Goal: Check status: Check status

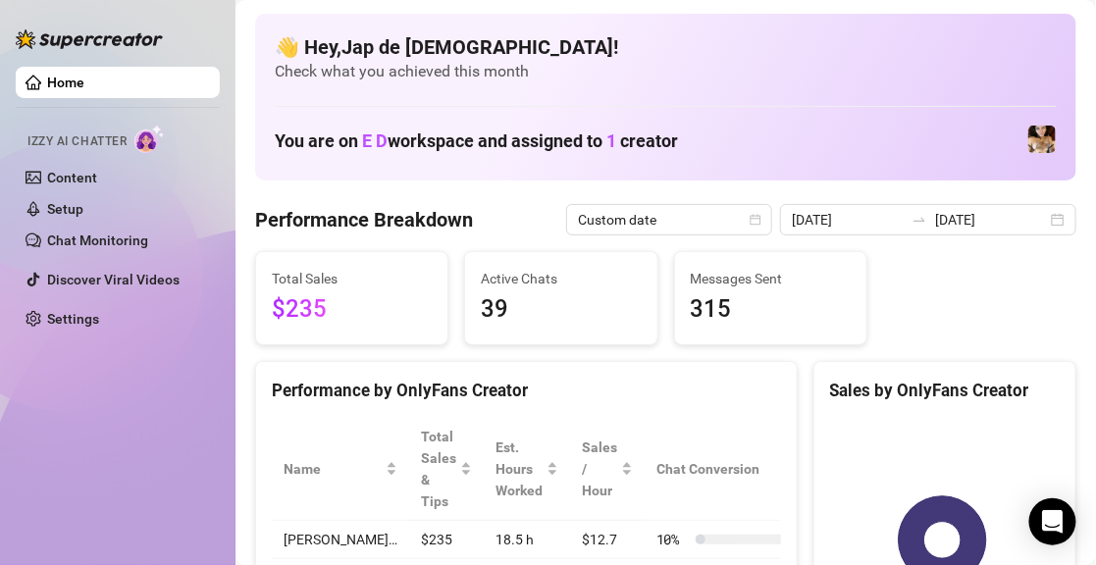
scroll to position [98, 0]
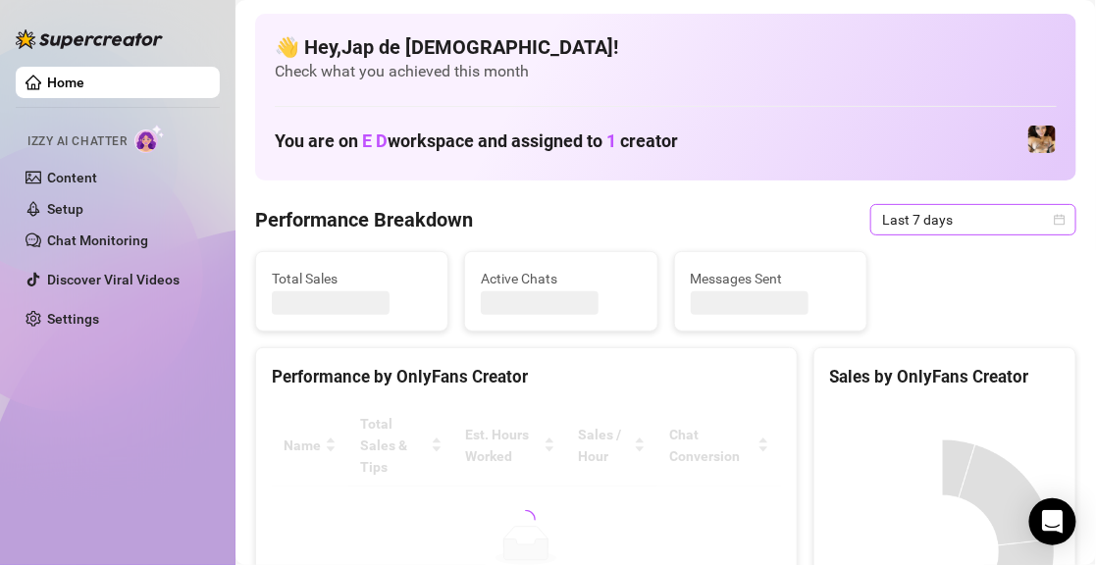
click at [918, 217] on span "Last 7 days" at bounding box center [973, 219] width 182 height 29
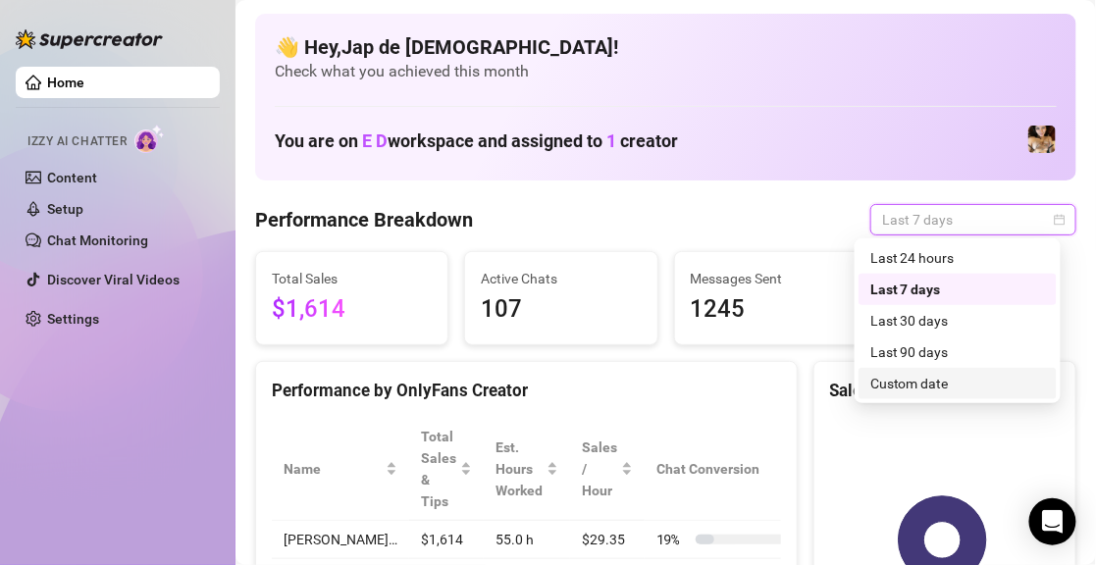
click at [894, 369] on div "Custom date" at bounding box center [957, 383] width 198 height 31
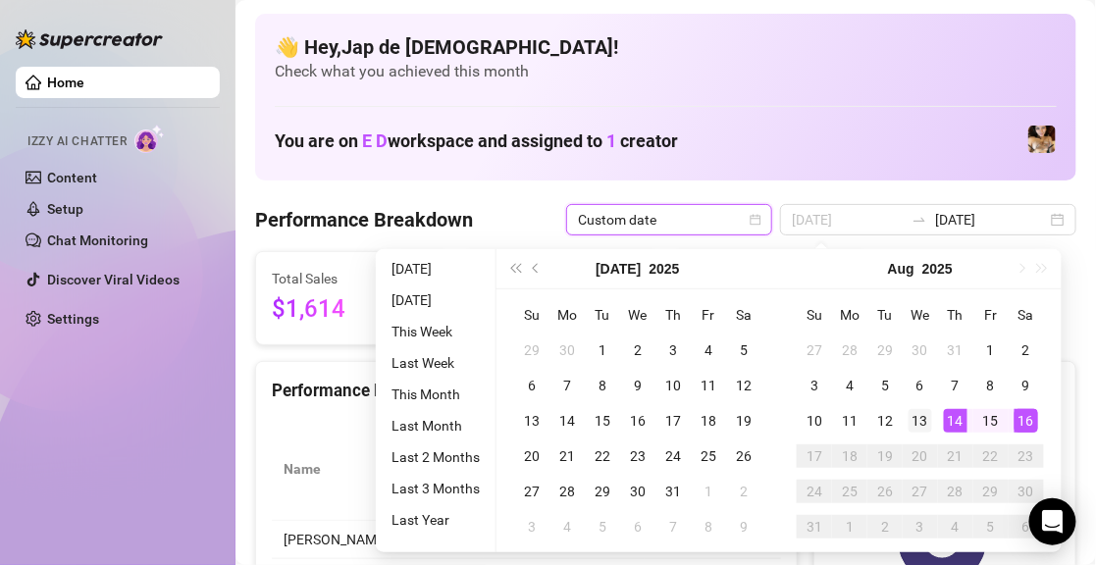
type input "2025-08-13"
click at [926, 420] on div "13" at bounding box center [920, 421] width 24 height 24
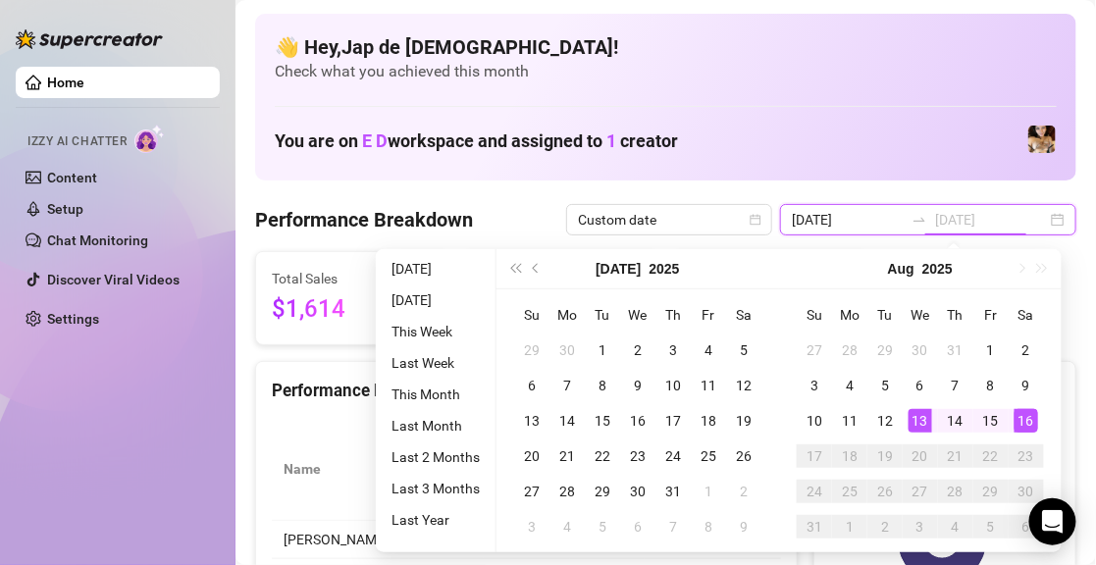
type input "[DATE]"
click at [1032, 418] on div "16" at bounding box center [1026, 421] width 24 height 24
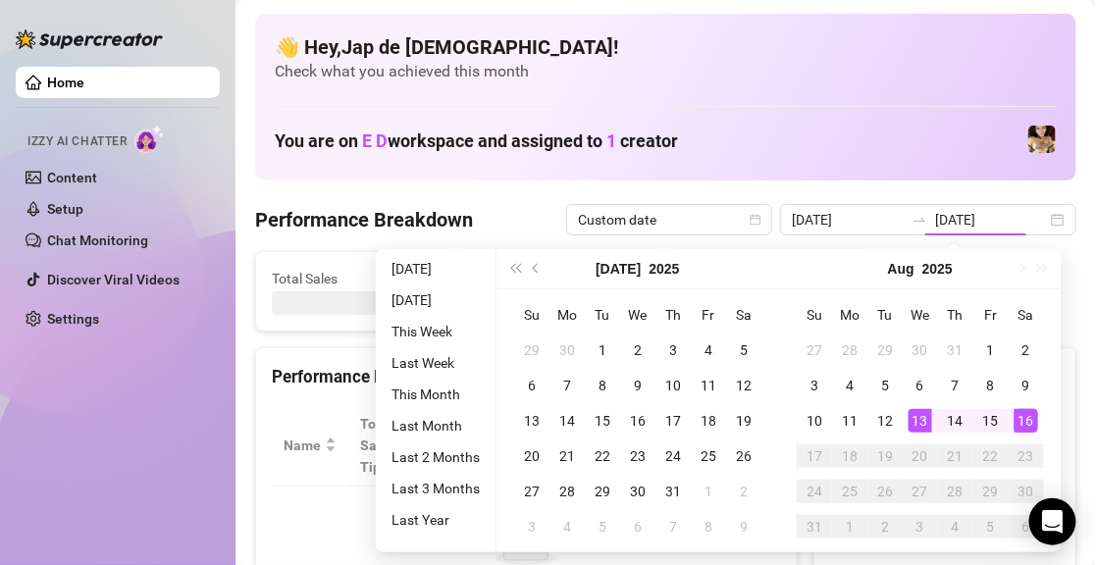
type input "[DATE]"
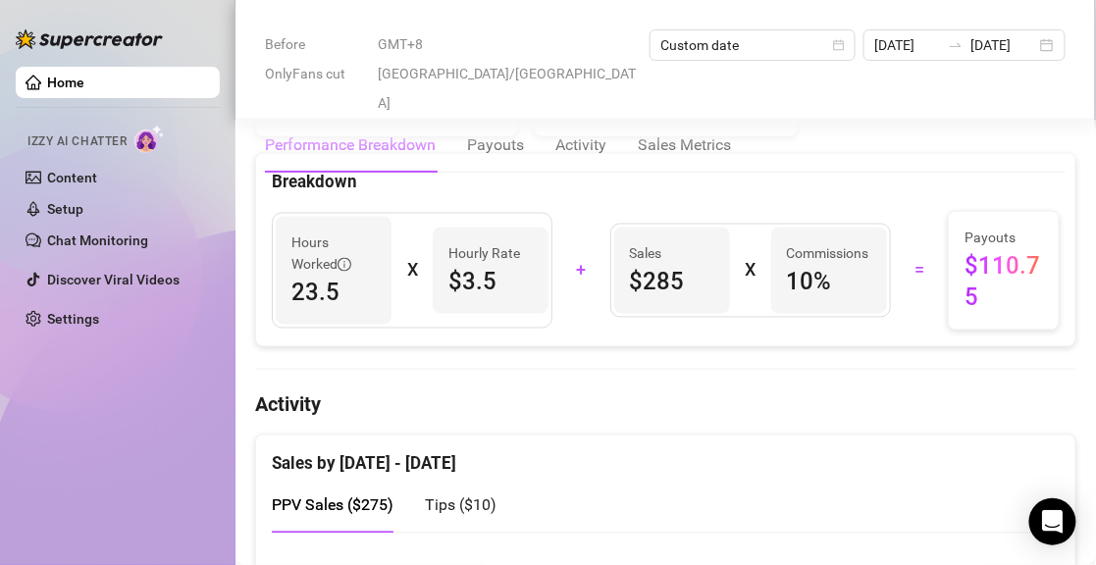
scroll to position [883, 0]
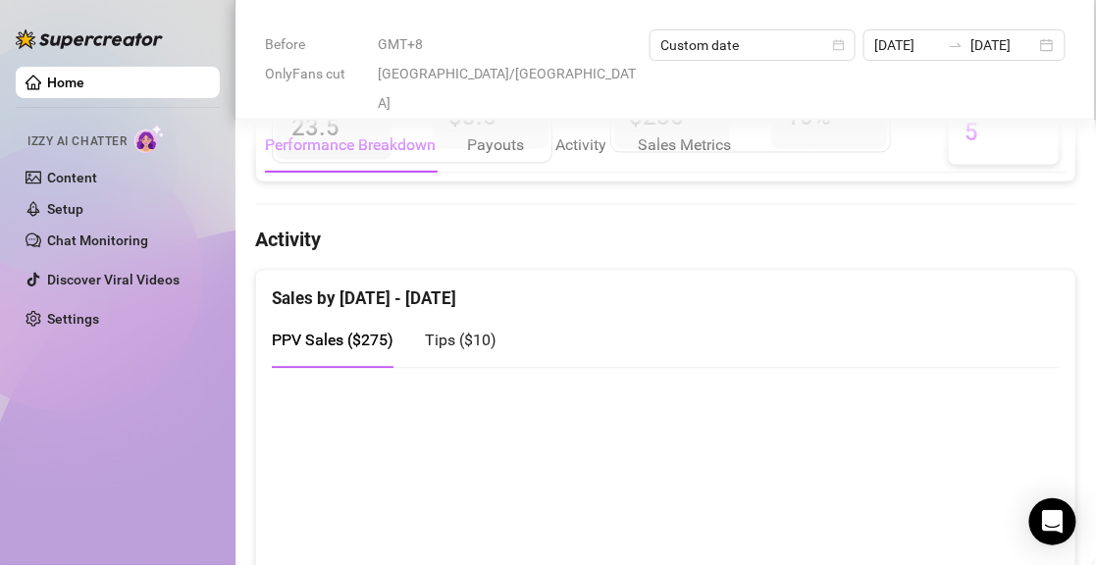
click at [455, 332] on span "Tips ( $10 )" at bounding box center [461, 341] width 72 height 19
click at [358, 329] on div "PPV Sales ( $275 )" at bounding box center [333, 341] width 122 height 25
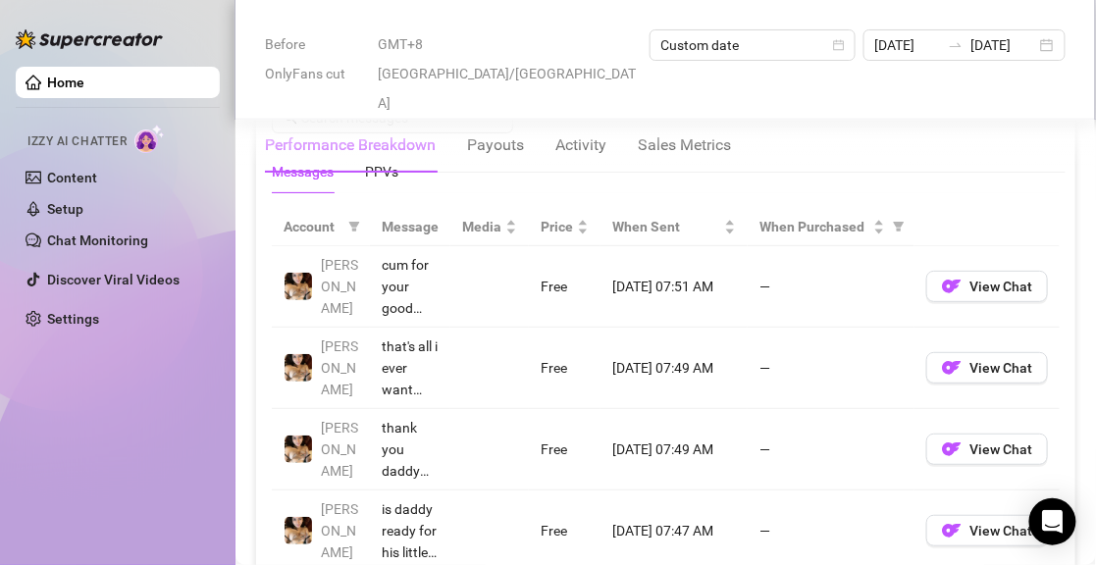
scroll to position [1765, 0]
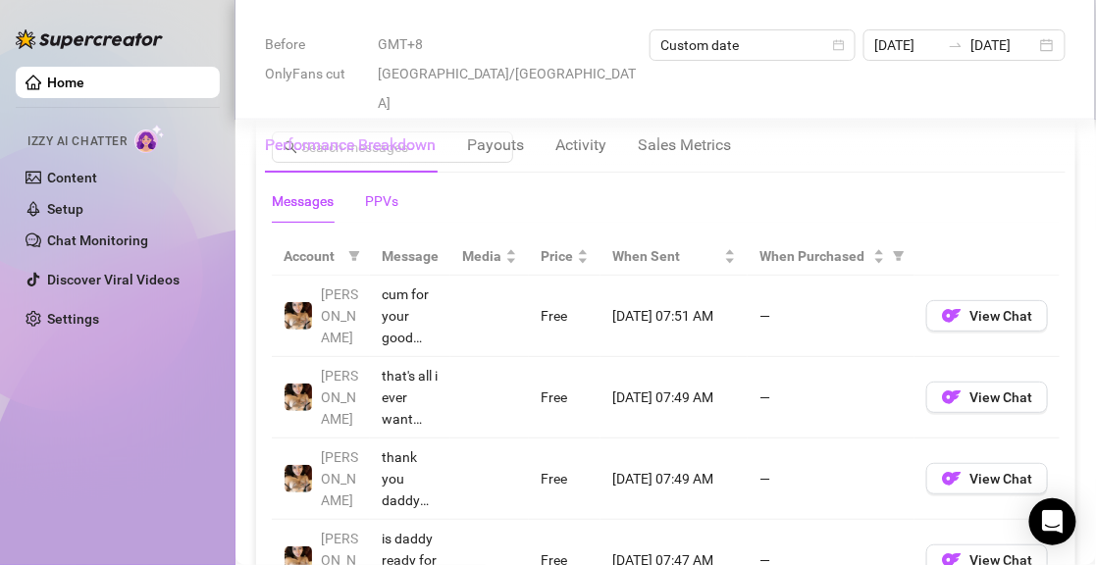
click at [393, 193] on div "PPVs" at bounding box center [381, 201] width 33 height 22
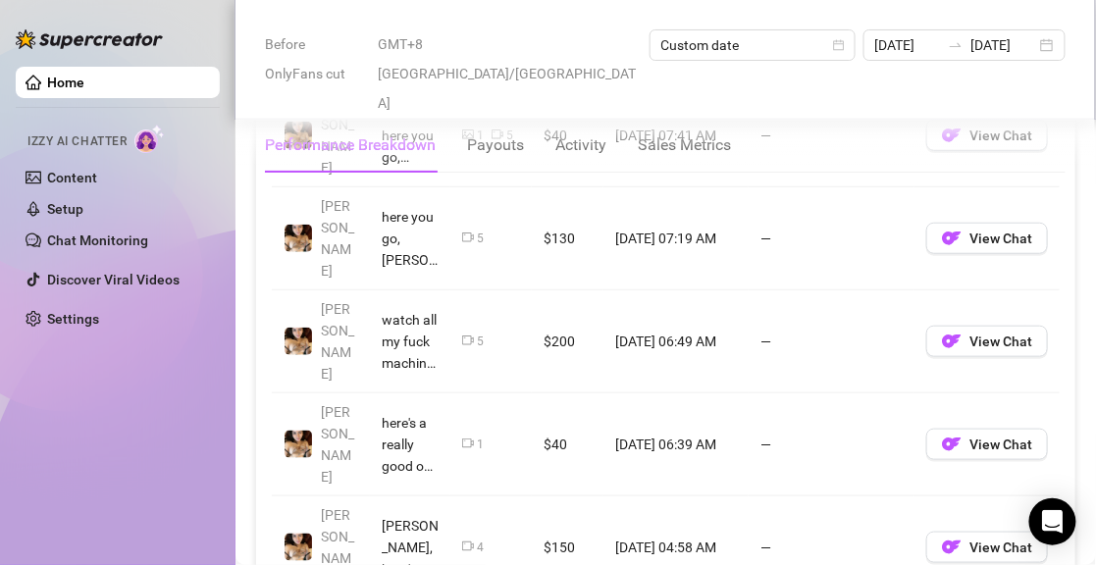
scroll to position [2354, 0]
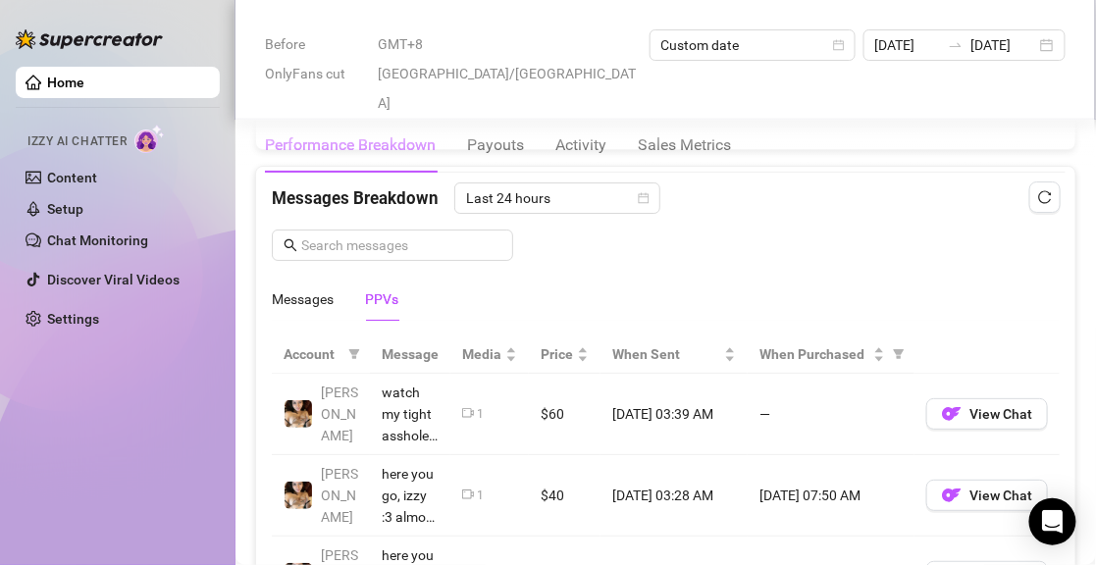
scroll to position [1471, 0]
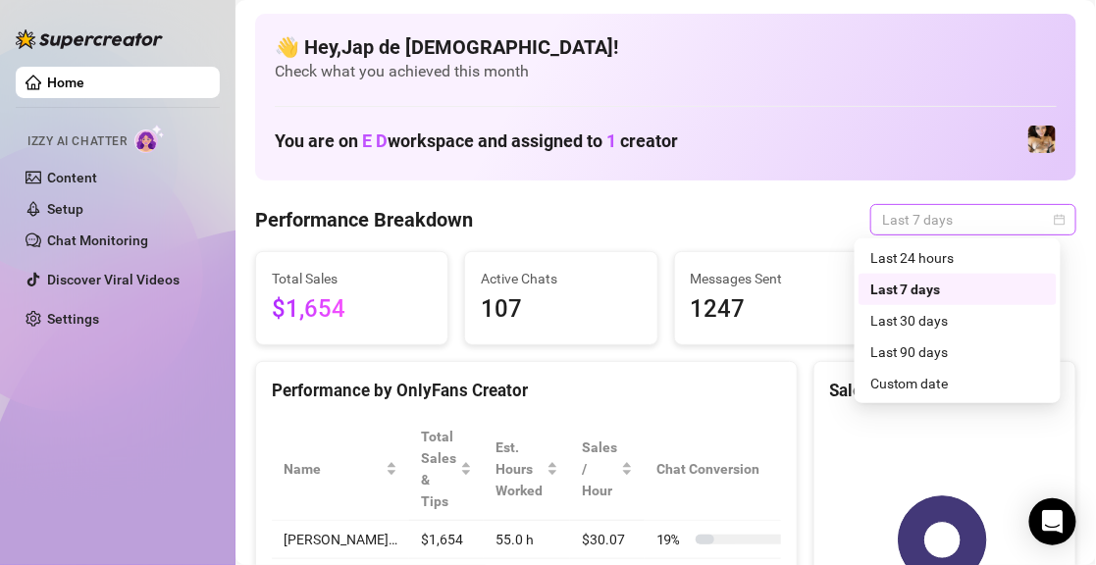
click at [930, 210] on span "Last 7 days" at bounding box center [973, 219] width 182 height 29
click at [917, 392] on div "Custom date" at bounding box center [957, 384] width 175 height 22
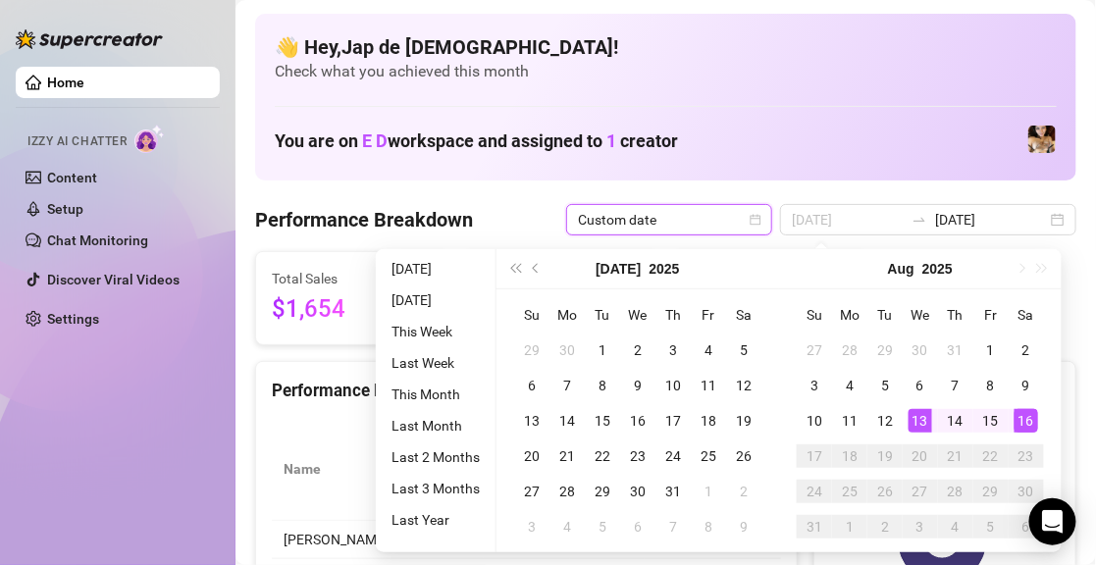
type input "[DATE]"
click at [932, 413] on td "13" at bounding box center [919, 420] width 35 height 35
type input "[DATE]"
click at [1034, 412] on div "16" at bounding box center [1026, 421] width 24 height 24
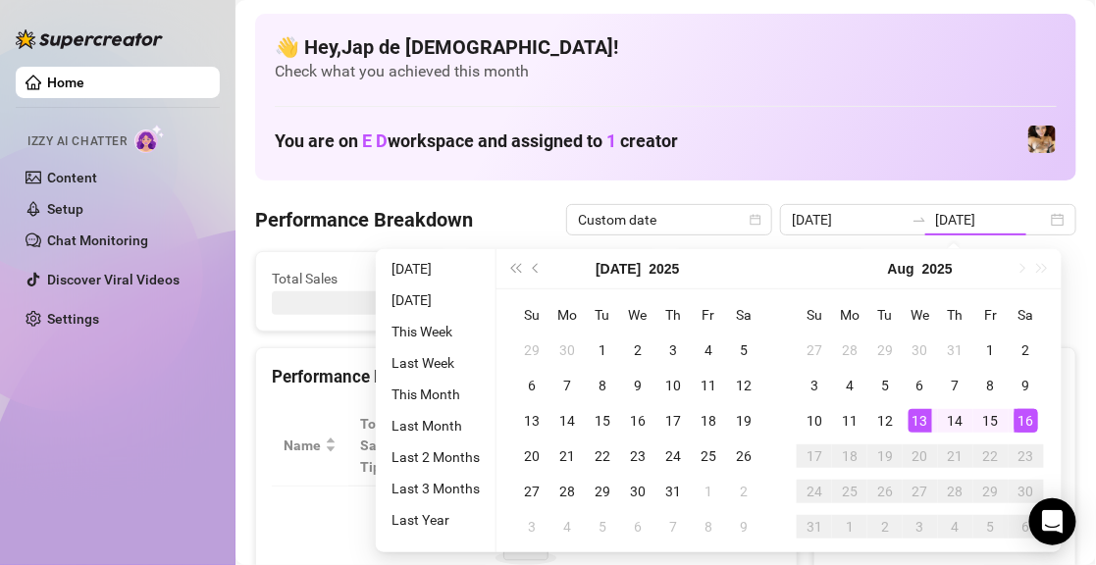
type input "[DATE]"
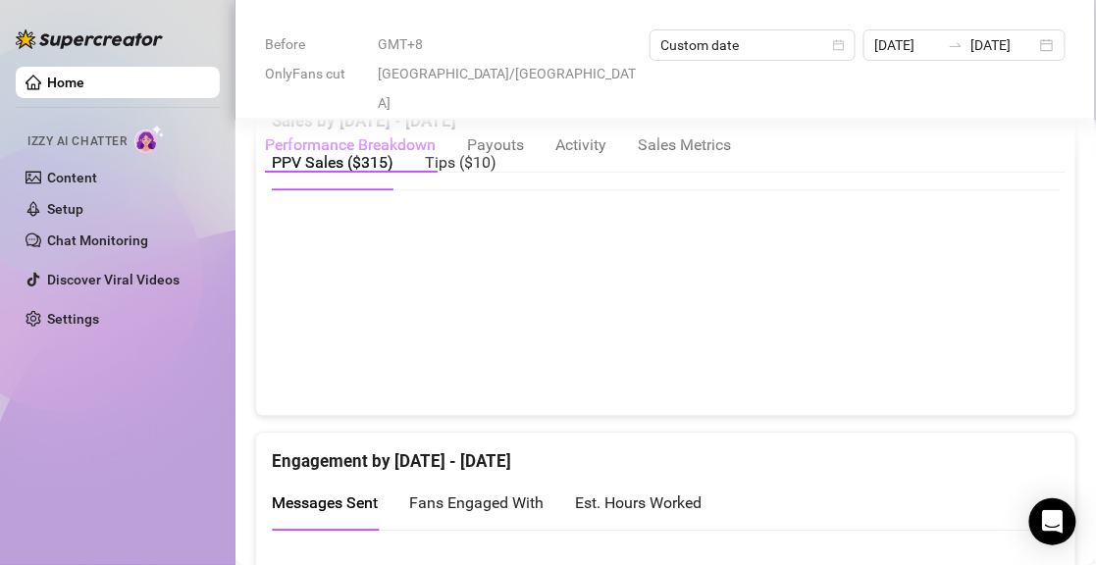
scroll to position [1079, 0]
